Goal: Check status

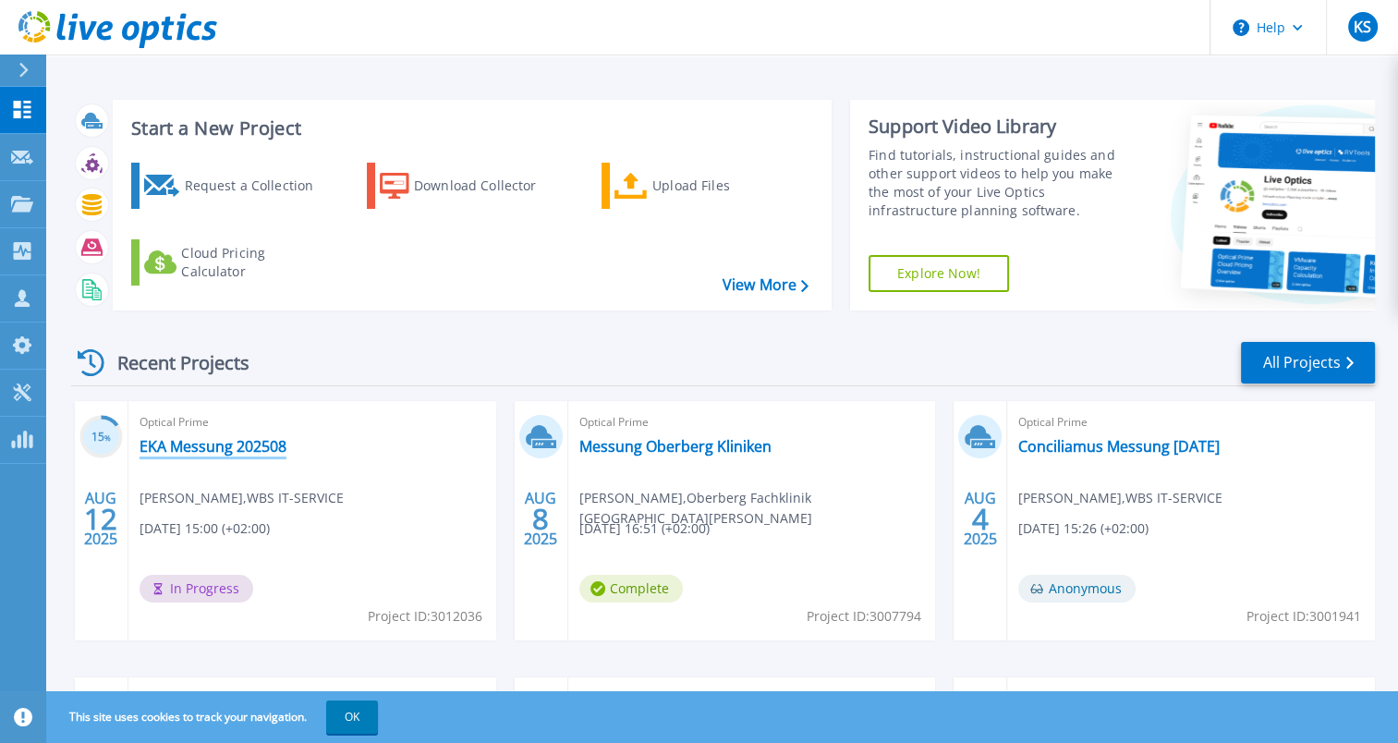
click at [238, 444] on link "EKA Messung 202508" at bounding box center [213, 446] width 147 height 18
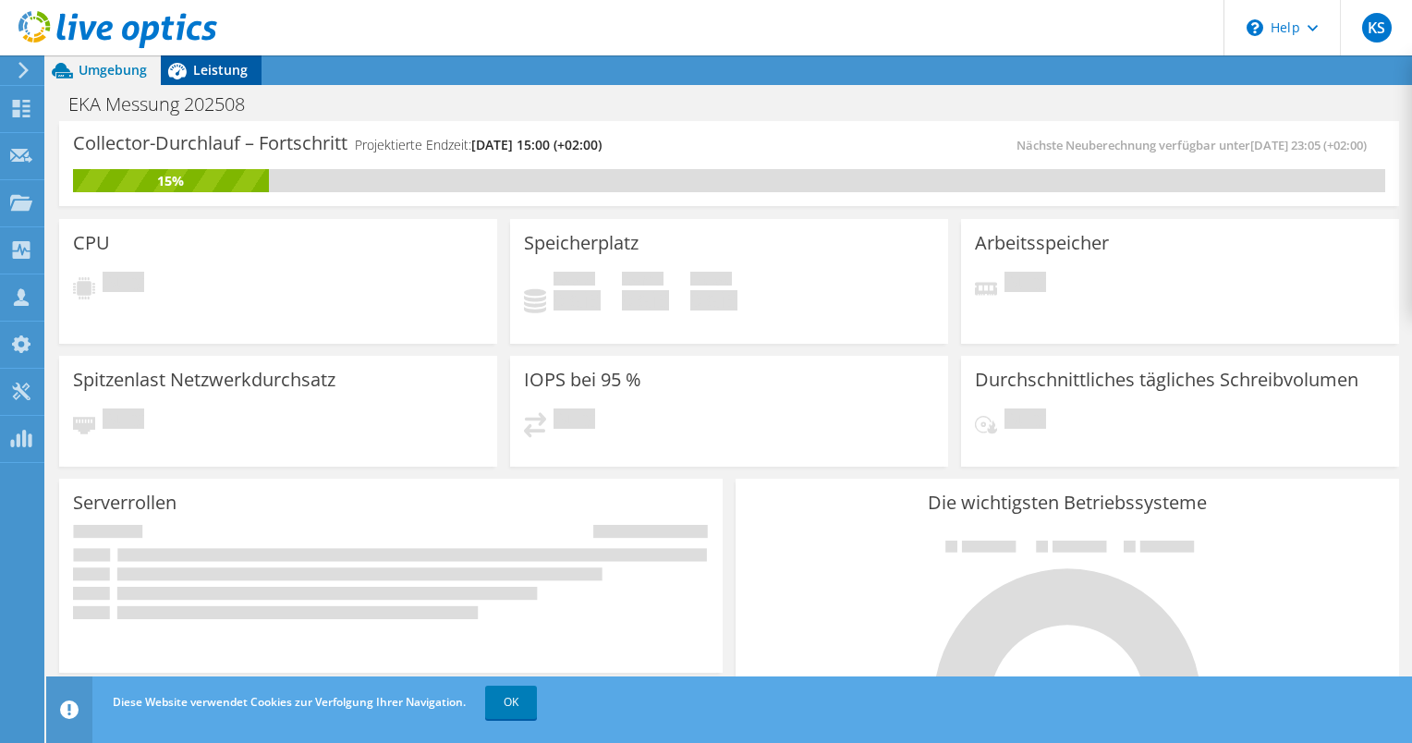
click at [211, 74] on span "Leistung" at bounding box center [220, 70] width 55 height 18
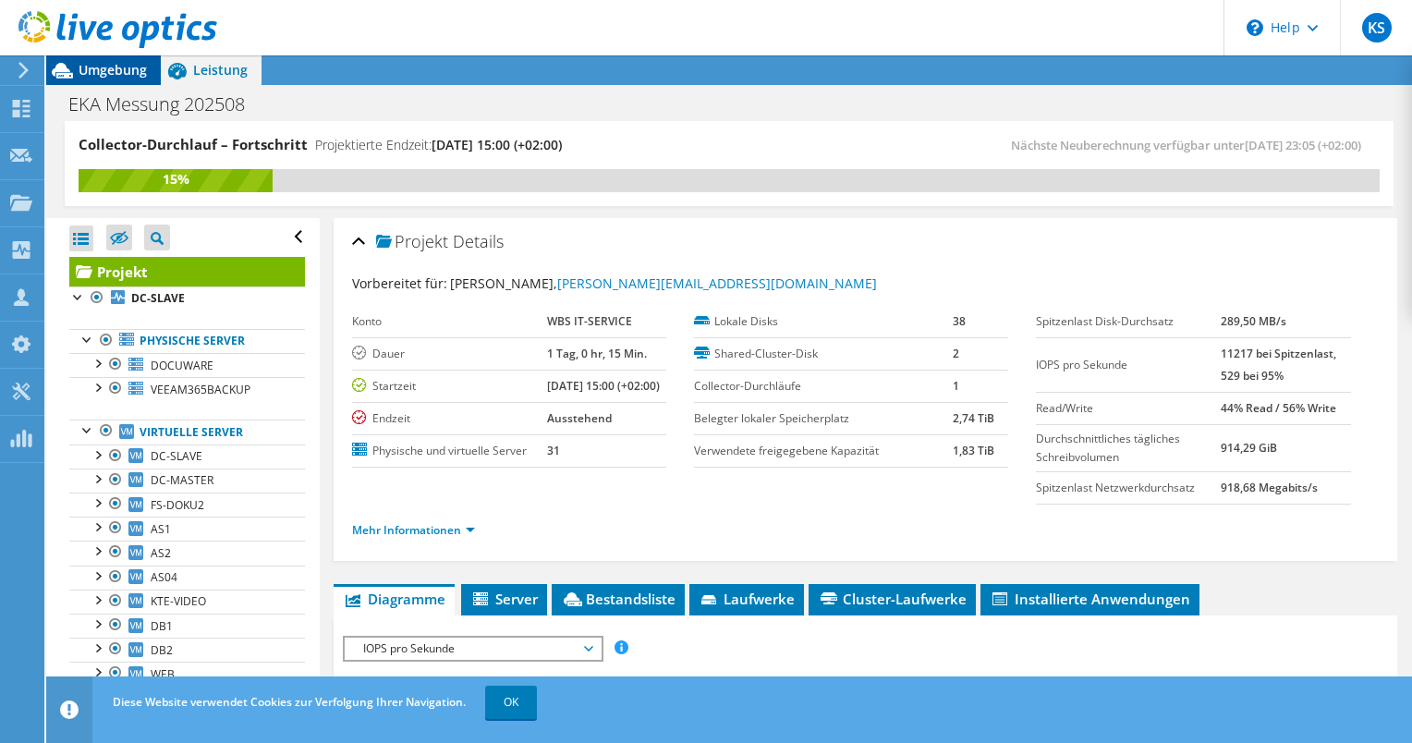
click at [112, 78] on span "Umgebung" at bounding box center [113, 70] width 68 height 18
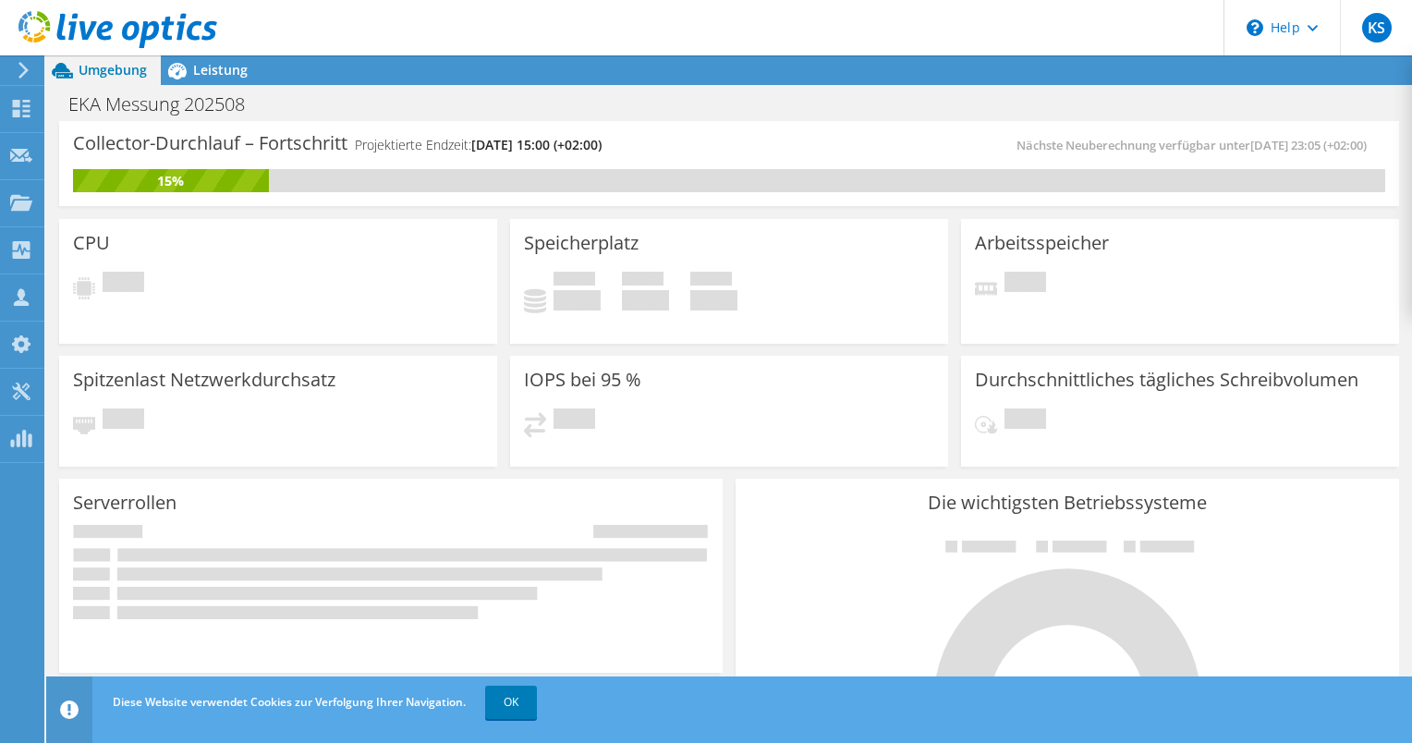
click at [86, 37] on use at bounding box center [117, 29] width 199 height 37
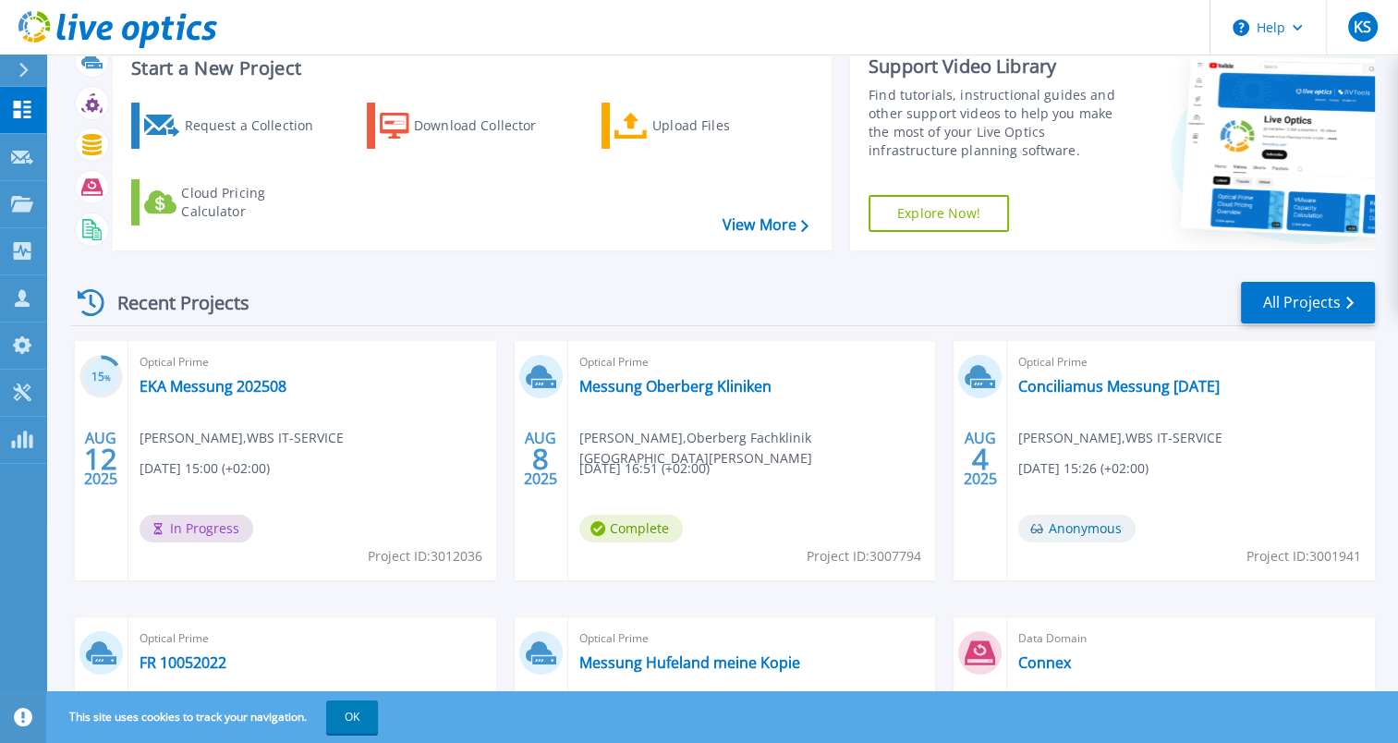
scroll to position [92, 0]
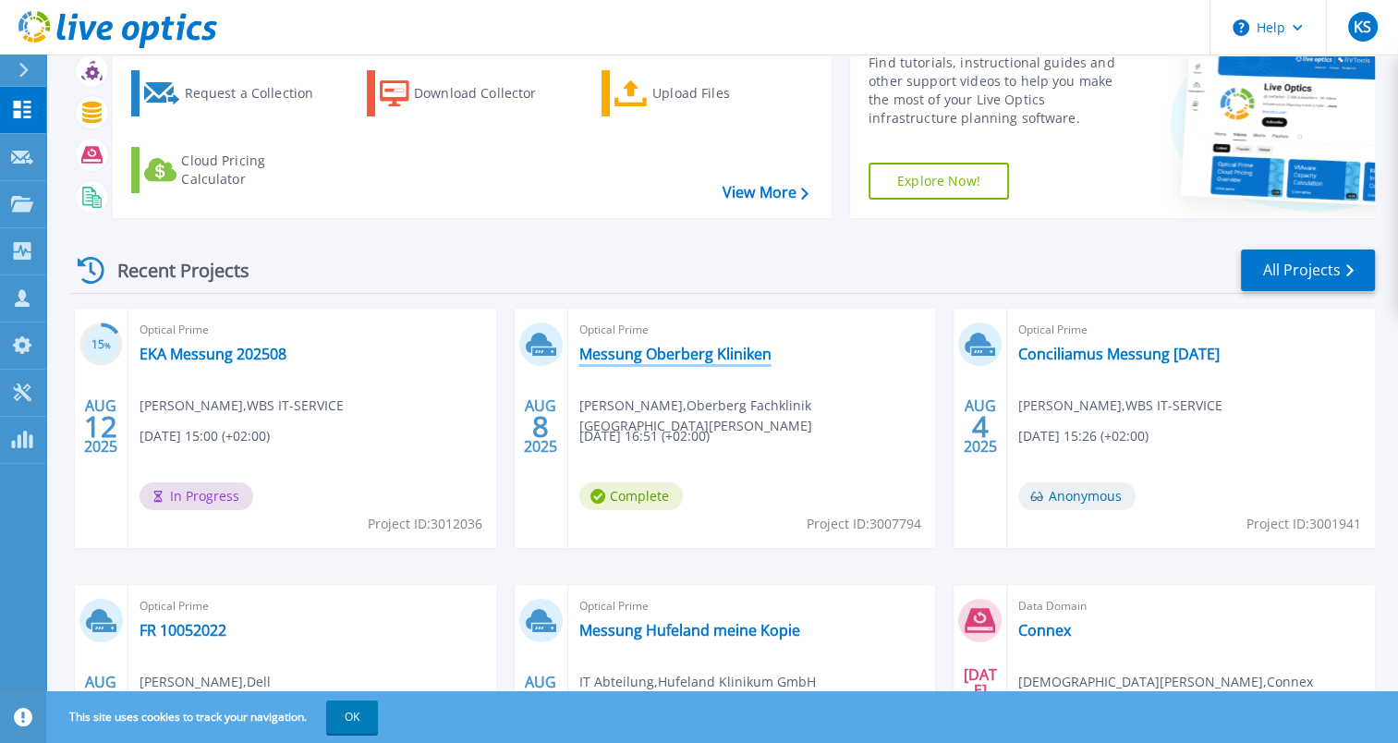
click at [601, 357] on link "Messung Oberberg Kliniken" at bounding box center [675, 354] width 192 height 18
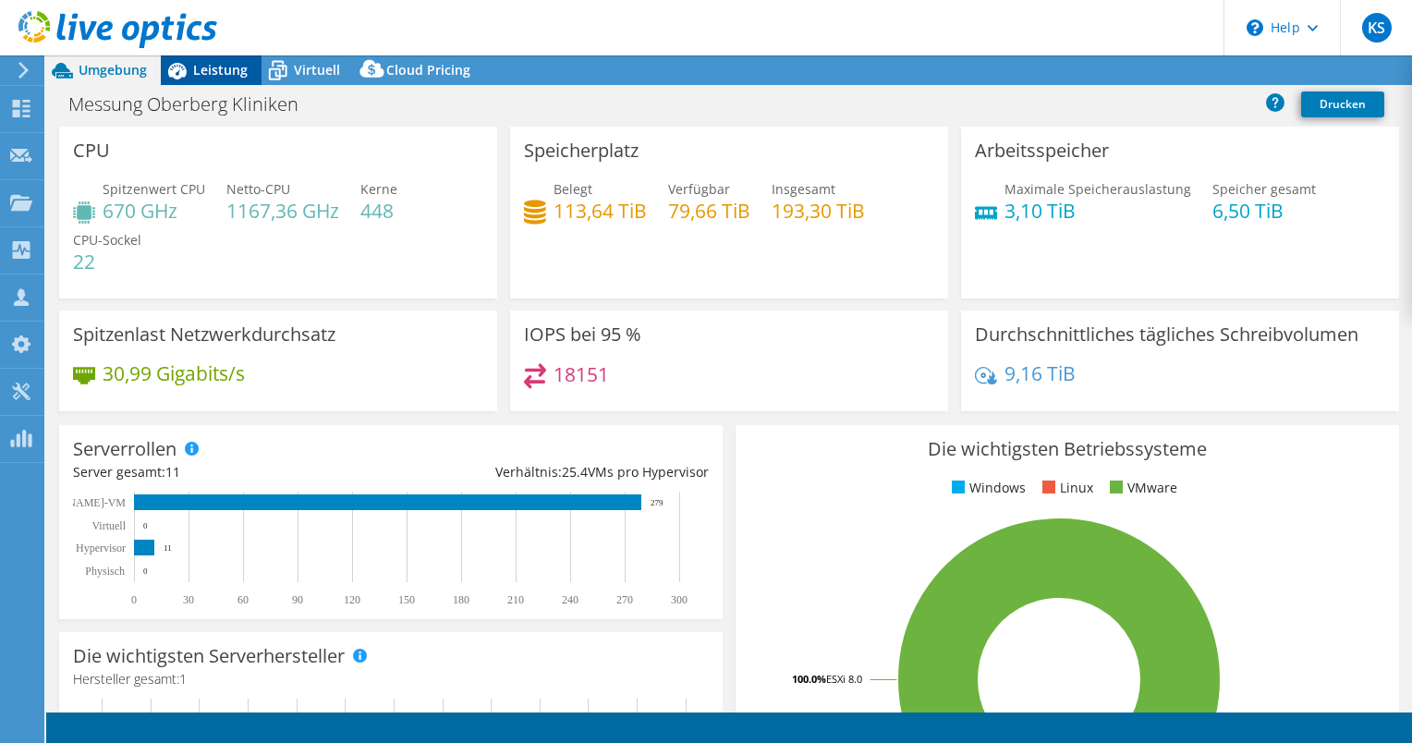
select select "USD"
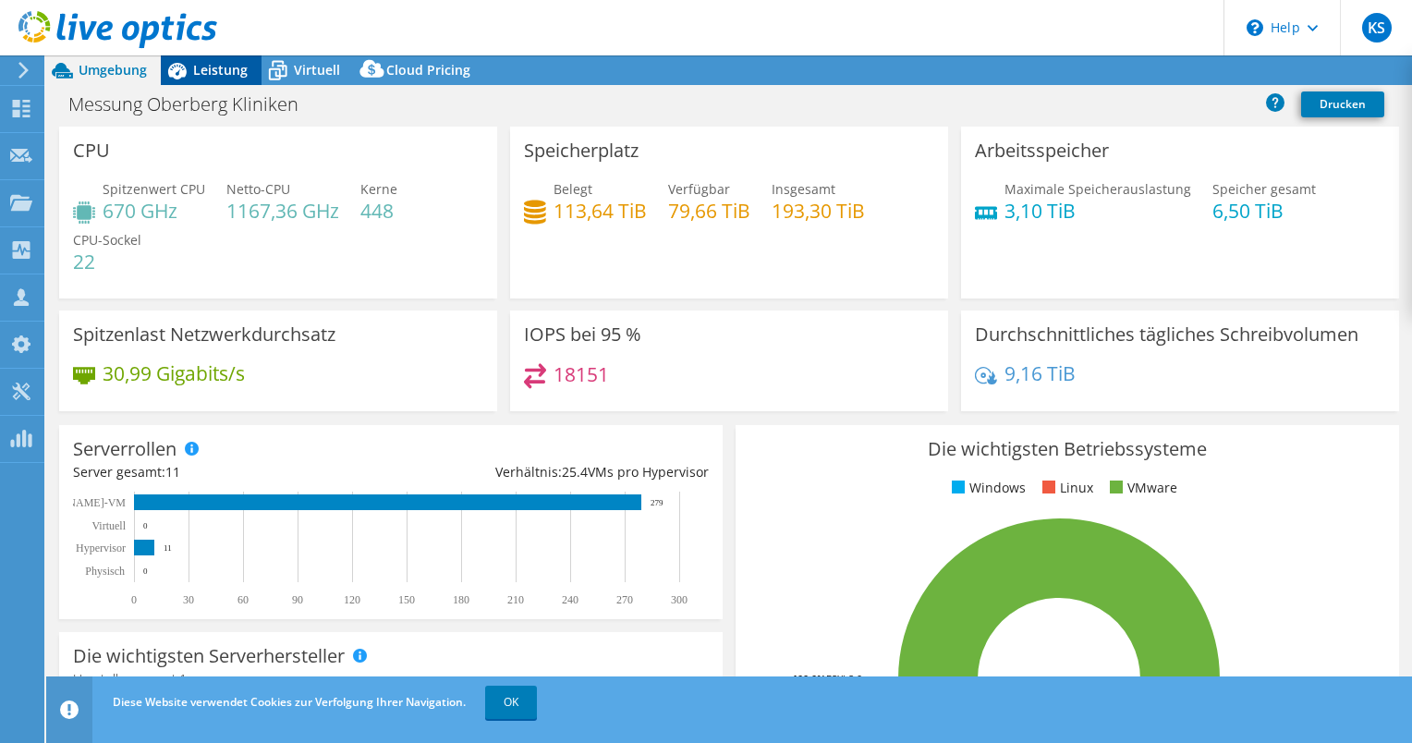
click at [213, 78] on span "Leistung" at bounding box center [220, 70] width 55 height 18
